Goal: Submit feedback/report problem: Submit feedback/report problem

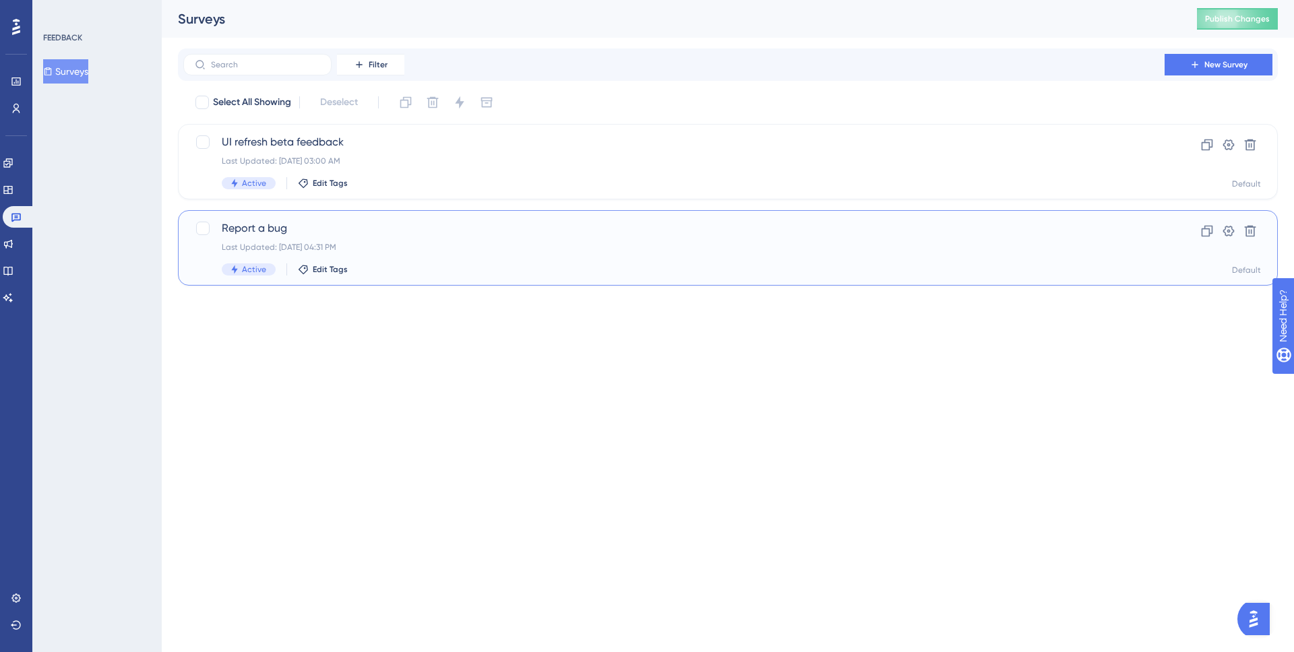
click at [381, 229] on span "Report a bug" at bounding box center [674, 228] width 904 height 16
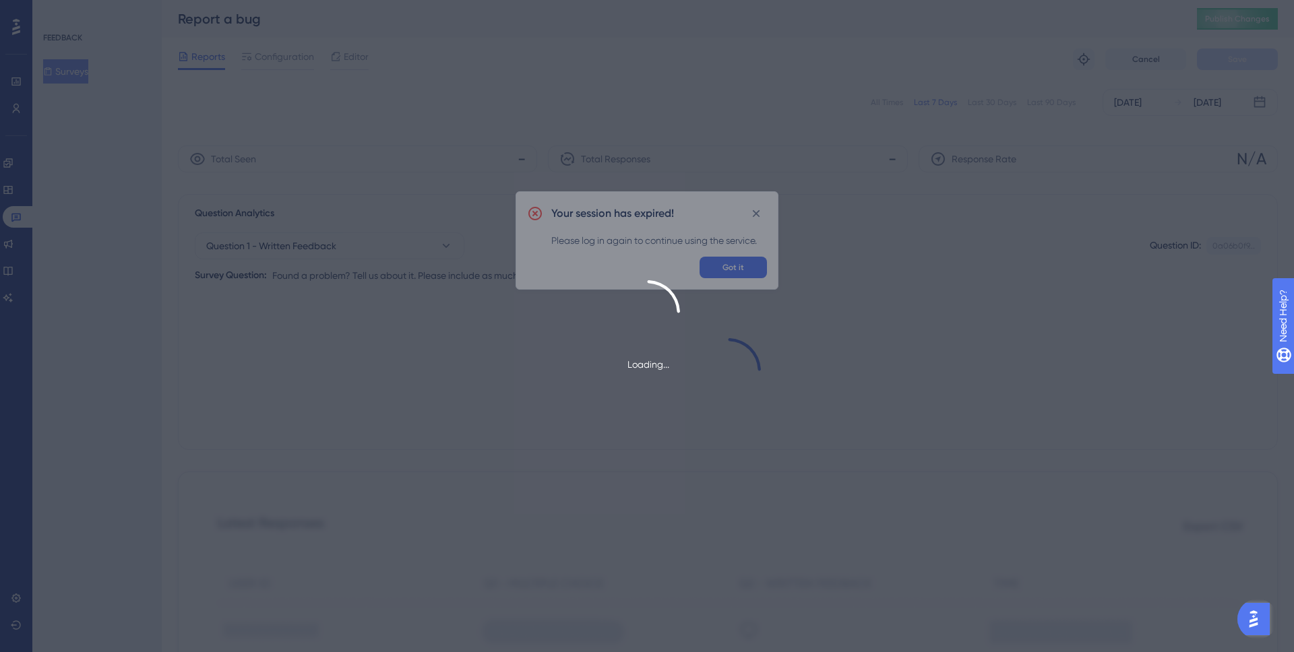
click at [746, 262] on div "Loading..." at bounding box center [647, 326] width 1294 height 652
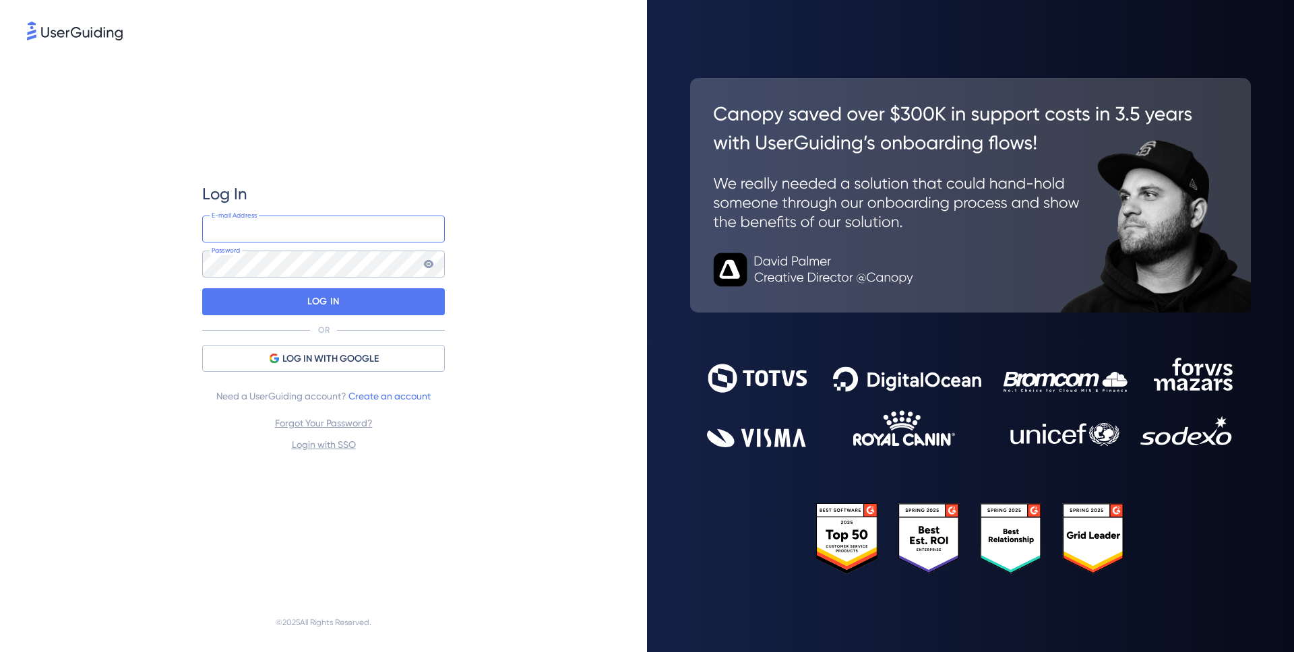
type input "[PERSON_NAME][EMAIL_ADDRESS][DOMAIN_NAME]"
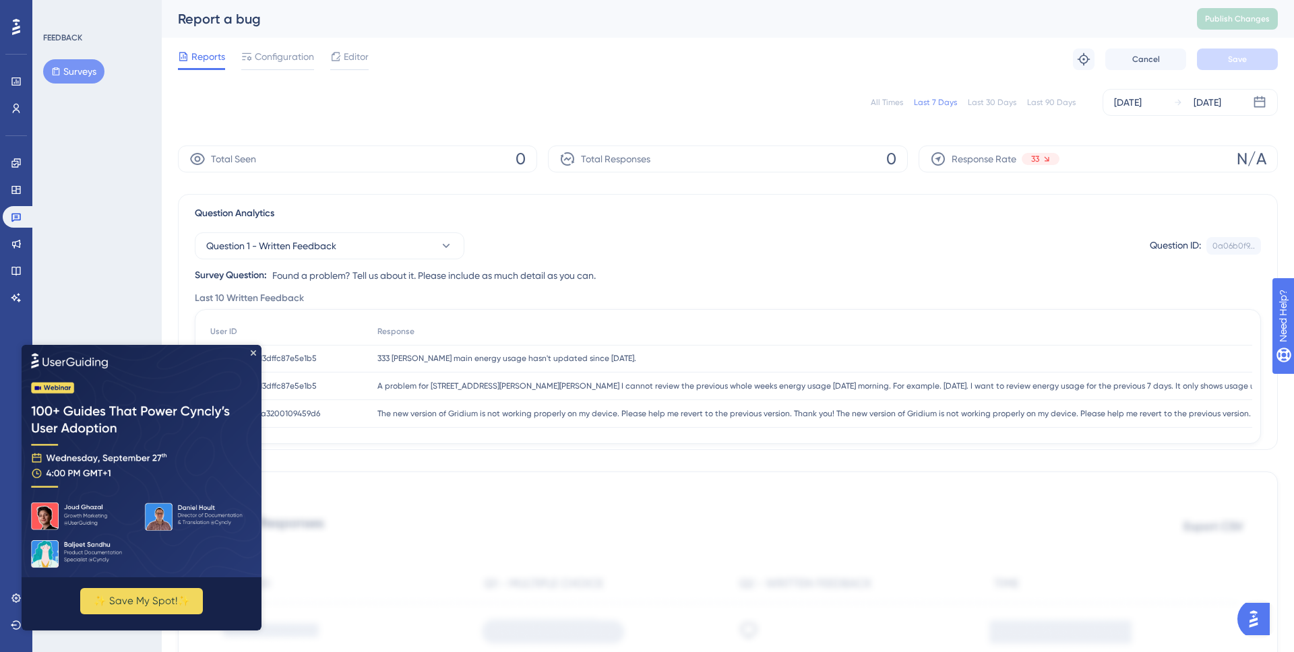
click at [257, 350] on img at bounding box center [142, 460] width 240 height 233
click at [253, 352] on icon "Close Preview" at bounding box center [253, 352] width 5 height 5
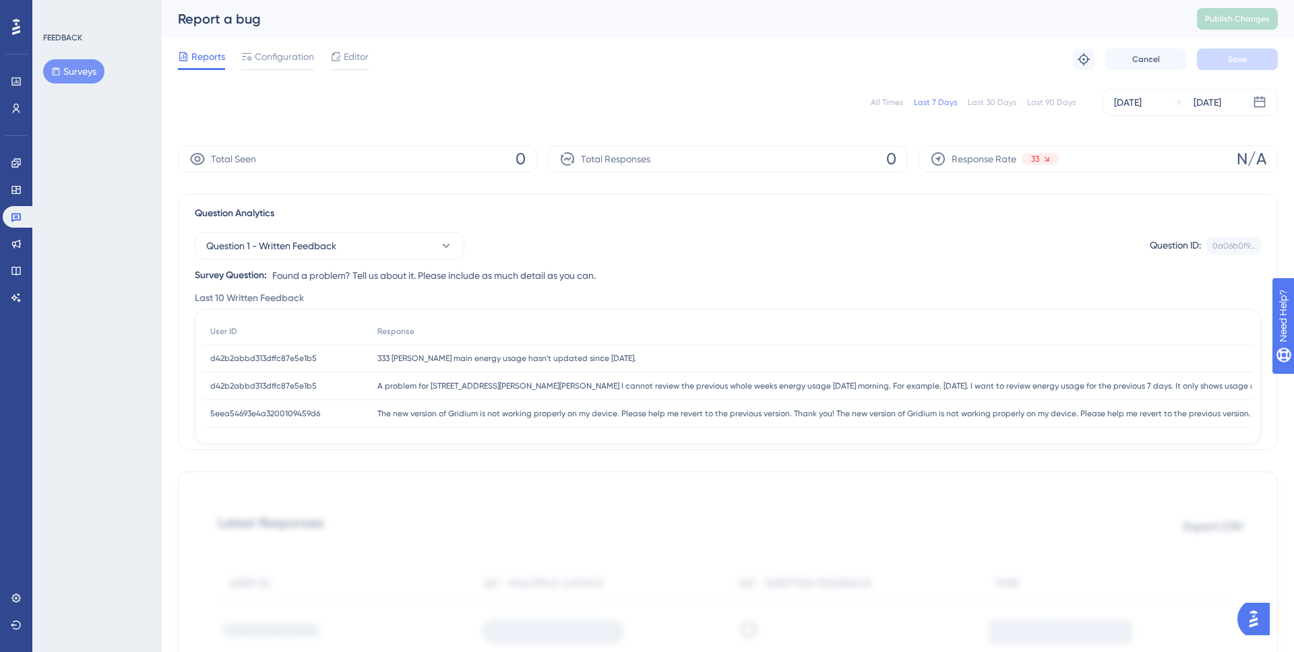
click at [65, 65] on button "Surveys" at bounding box center [73, 71] width 61 height 24
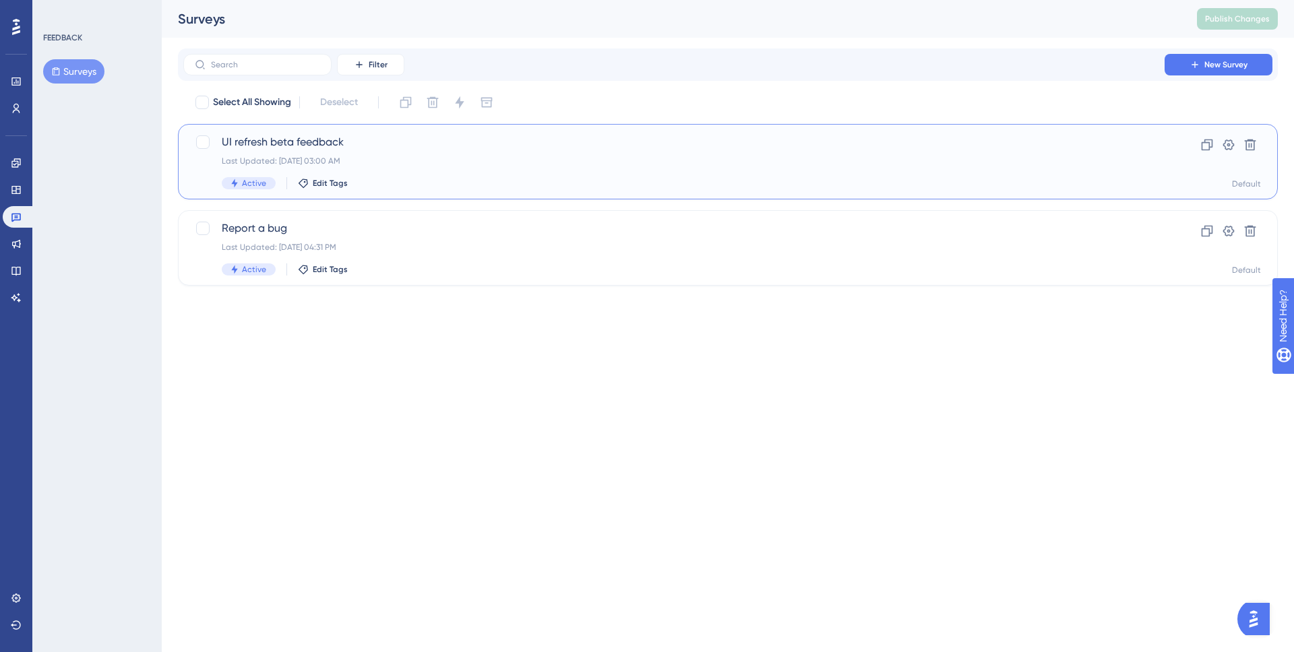
click at [450, 173] on div "UI refresh beta feedback Last Updated: [DATE] 03:00 AM Active Edit Tags" at bounding box center [674, 161] width 904 height 55
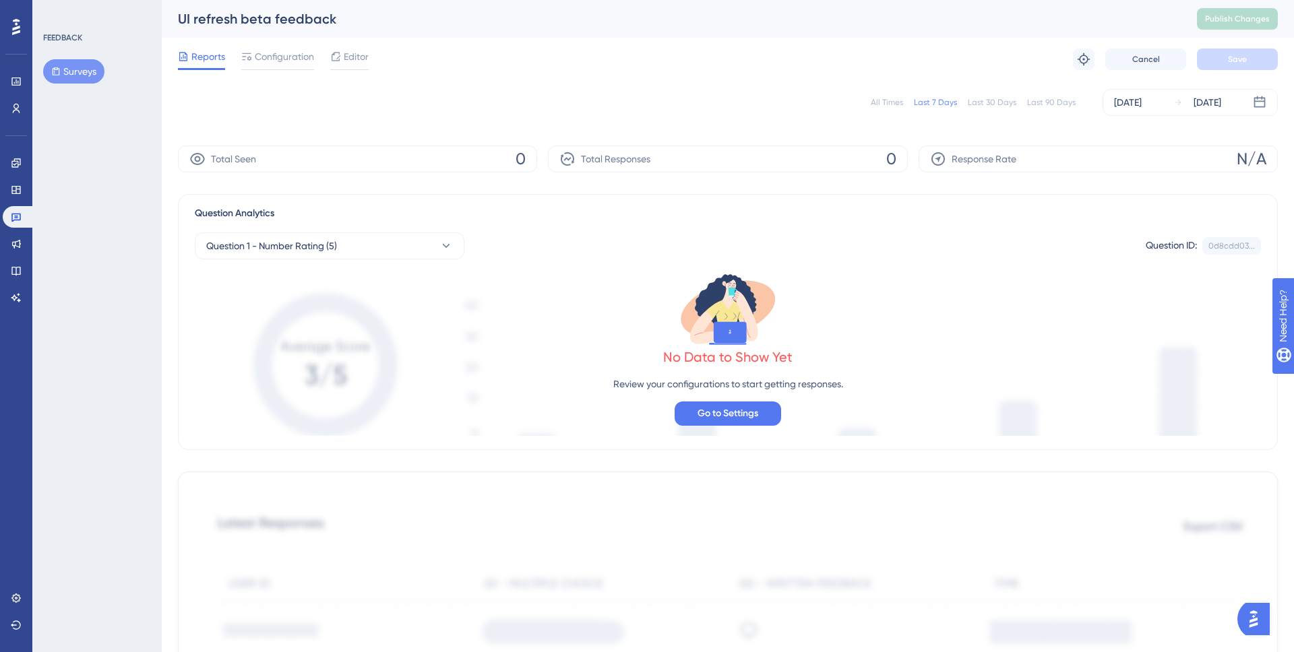
click at [81, 65] on button "Surveys" at bounding box center [73, 71] width 61 height 24
